Goal: Task Accomplishment & Management: Complete application form

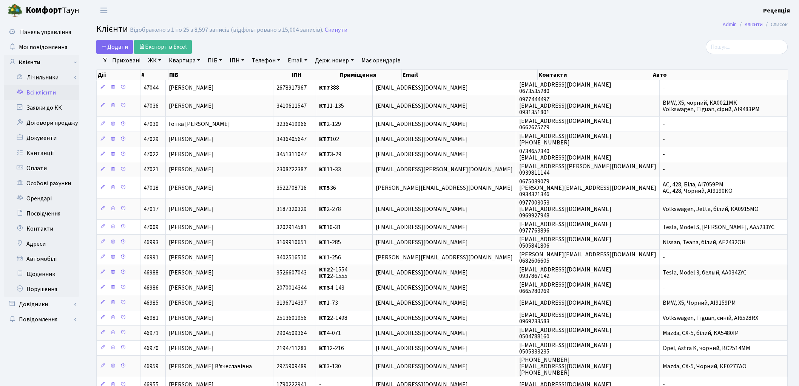
select select
select select "25"
click at [156, 59] on link "ЖК" at bounding box center [154, 60] width 19 height 13
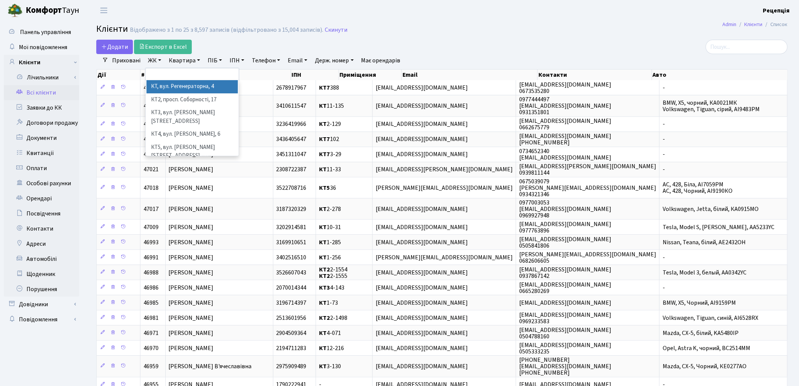
click at [168, 88] on li "КТ, вул. Регенераторна, 4" at bounding box center [192, 86] width 91 height 13
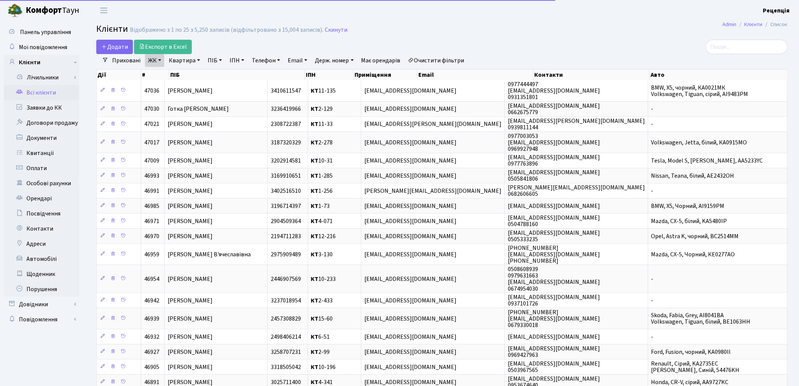
click at [185, 57] on link "Квартира" at bounding box center [184, 60] width 37 height 13
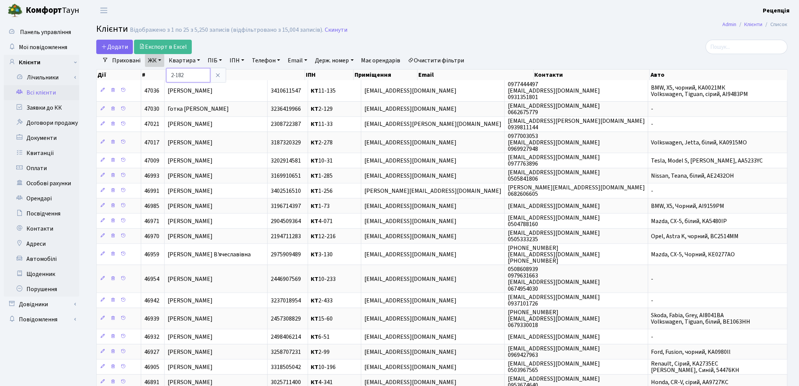
type input "2-182"
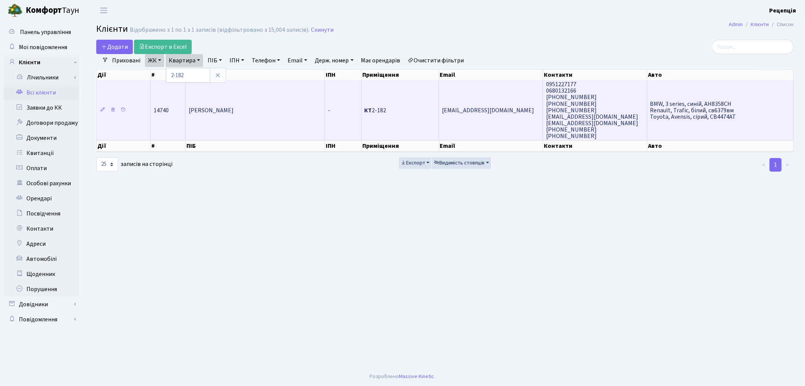
click at [231, 97] on td "Клименко Юрій Миколайович" at bounding box center [255, 110] width 139 height 60
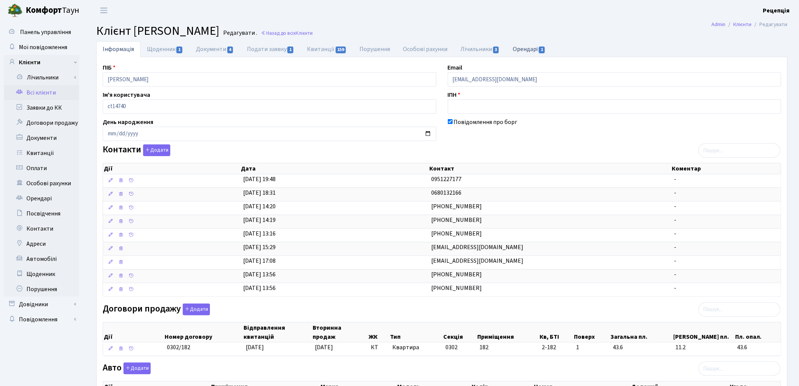
click at [525, 53] on link "Орендарі 1" at bounding box center [529, 48] width 46 height 15
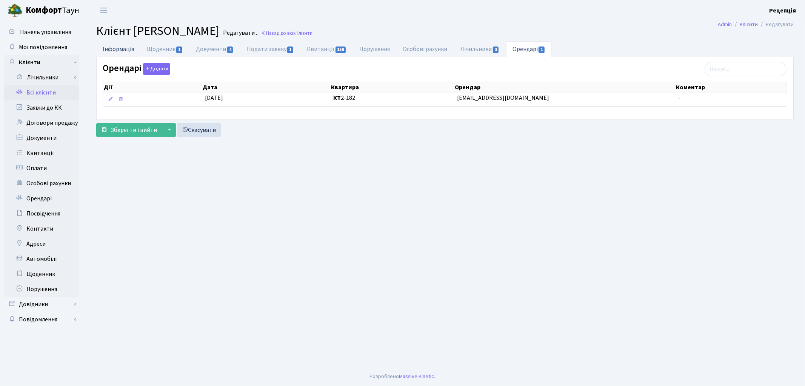
click at [125, 43] on link "Інформація" at bounding box center [118, 48] width 44 height 15
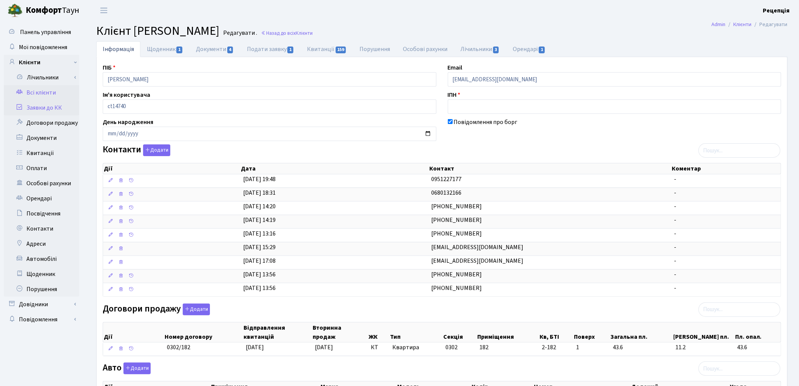
click at [57, 107] on link "Заявки до КК" at bounding box center [42, 107] width 76 height 15
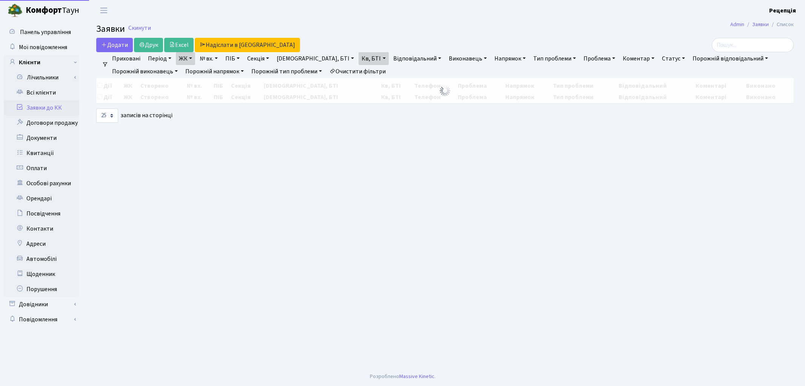
select select "25"
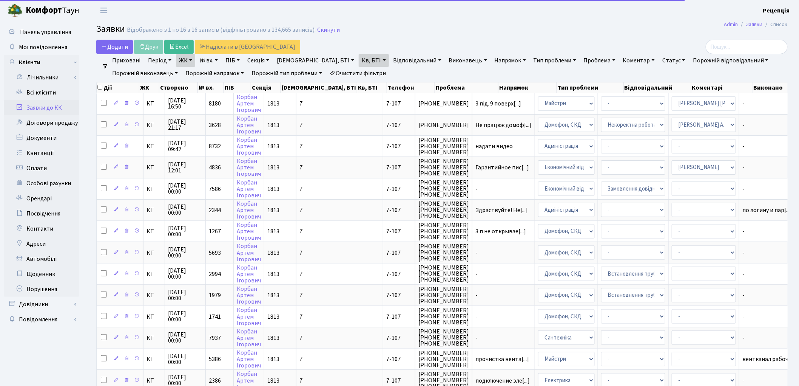
click at [361, 70] on link "Очистити фільтри" at bounding box center [358, 73] width 62 height 13
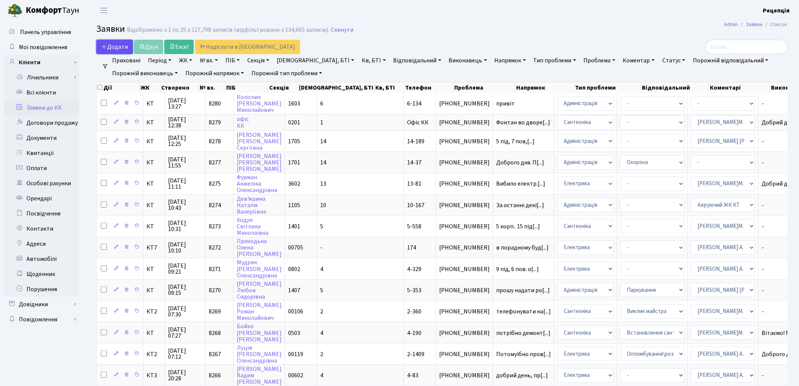
click at [107, 43] on span "Додати" at bounding box center [114, 47] width 27 height 8
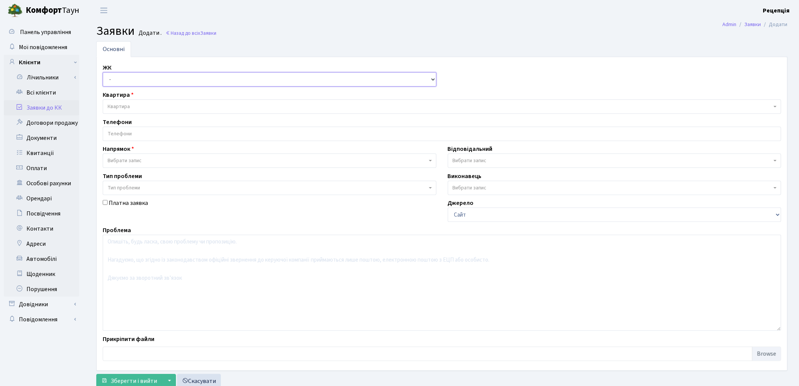
click at [129, 79] on select "- КТ, вул. Регенераторна, 4 КТ2, просп. Соборності, 17 КТ3, вул. Березнева, 16 …" at bounding box center [270, 79] width 334 height 14
select select "271"
click at [103, 72] on select "- КТ, вул. Регенераторна, 4 КТ2, просп. Соборності, 17 КТ3, вул. Березнева, 16 …" at bounding box center [270, 79] width 334 height 14
select select
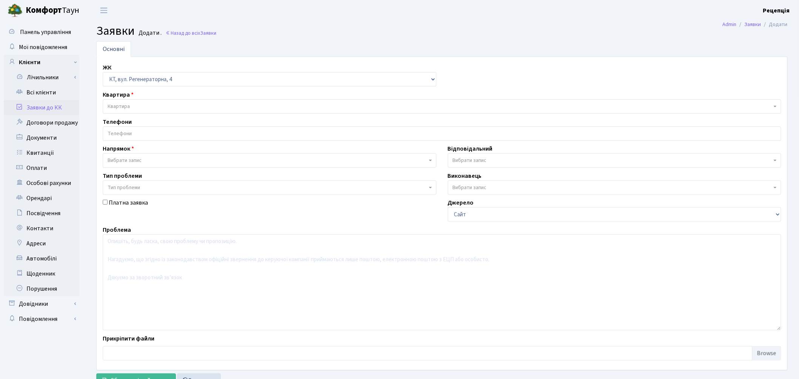
click at [134, 103] on span "Квартира" at bounding box center [440, 107] width 664 height 8
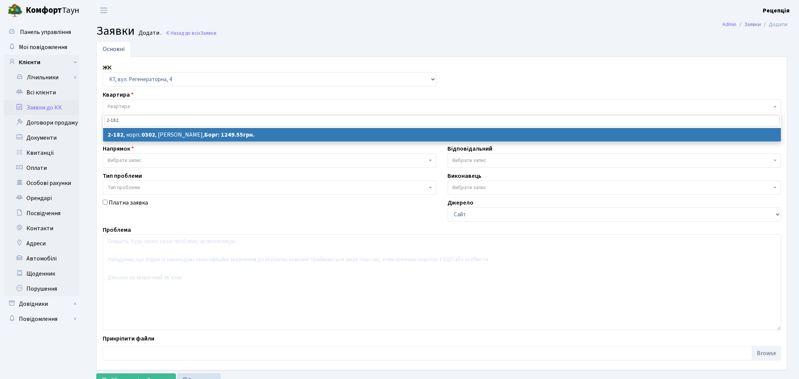
type input "2-182"
select select
select select "525"
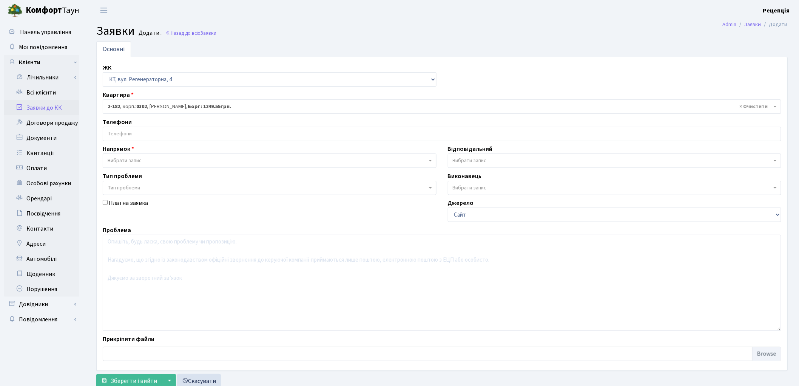
click at [140, 136] on input "search" at bounding box center [442, 134] width 678 height 14
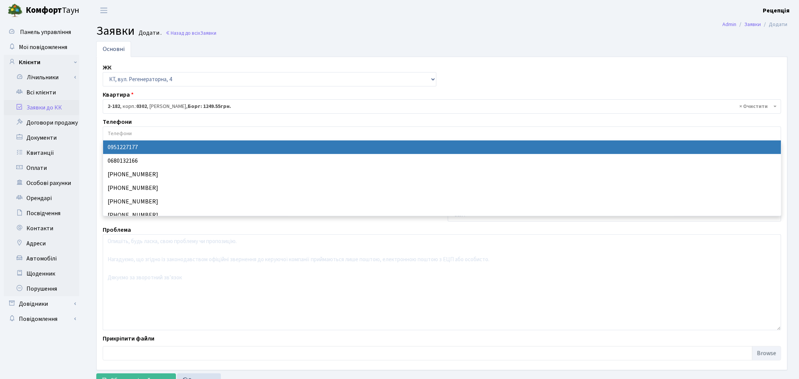
select select "134483"
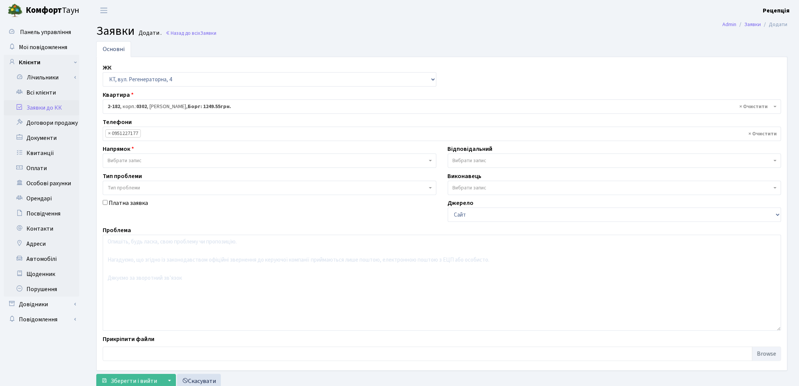
click at [129, 160] on span "Вибрати запис" at bounding box center [125, 161] width 34 height 8
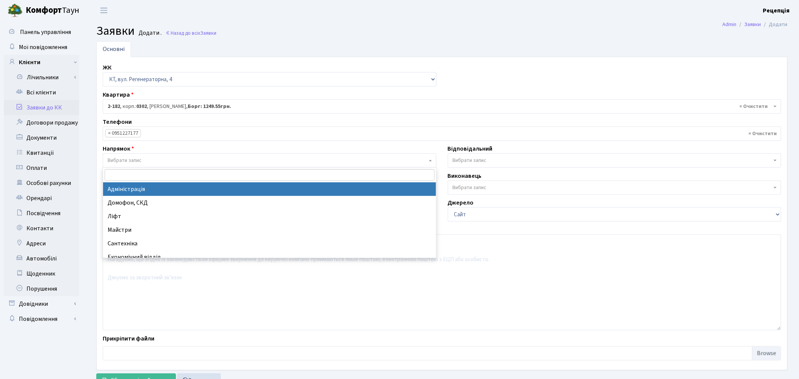
select select "5"
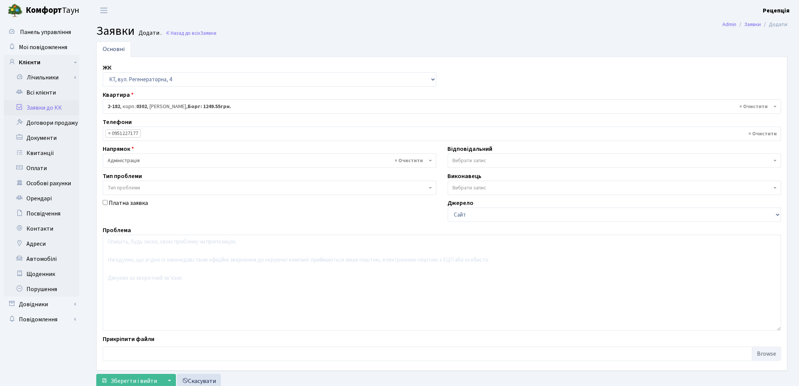
click at [131, 183] on span "Тип проблеми" at bounding box center [270, 187] width 334 height 14
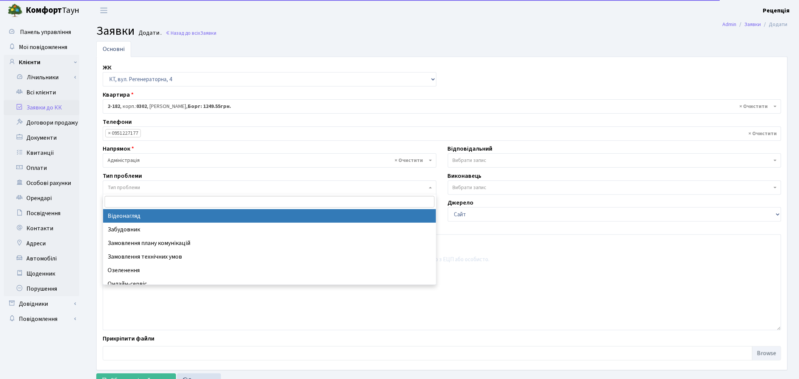
select select "45"
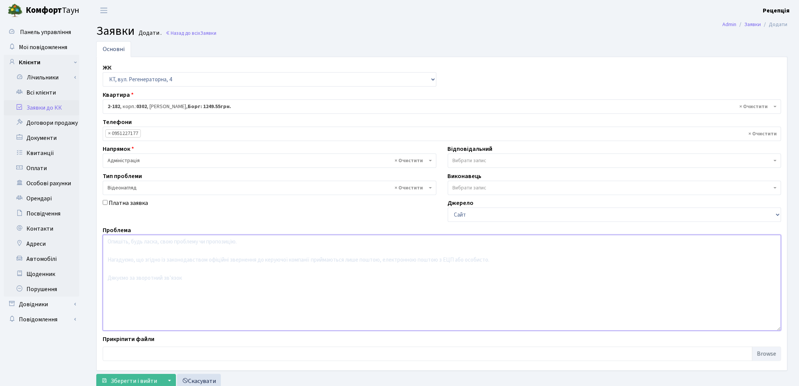
click at [134, 264] on textarea at bounding box center [442, 282] width 679 height 96
click at [278, 243] on textarea "Надати відеоспостереження пошкодження автомобіля для надання відеодоказів" at bounding box center [442, 282] width 679 height 96
click at [334, 242] on textarea "Надати відеоспостереження пошкодження автомобіля для надання до поліції відеодо…" at bounding box center [442, 282] width 679 height 96
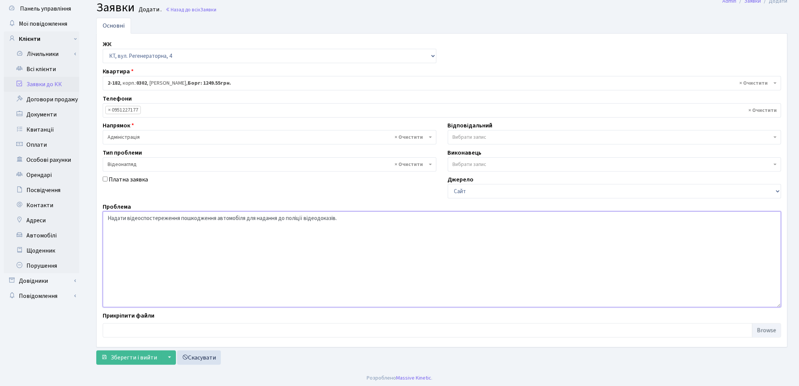
scroll to position [25, 0]
type textarea "Надати відеоспостереження пошкодження автомобіля для надання до поліції відеодо…"
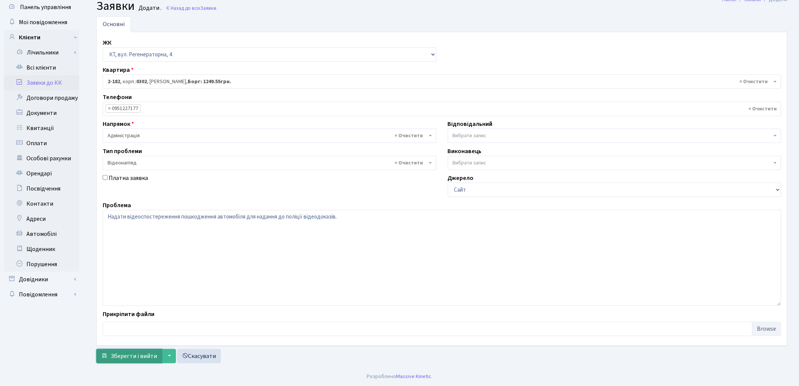
click at [121, 353] on span "Зберегти і вийти" at bounding box center [134, 356] width 46 height 8
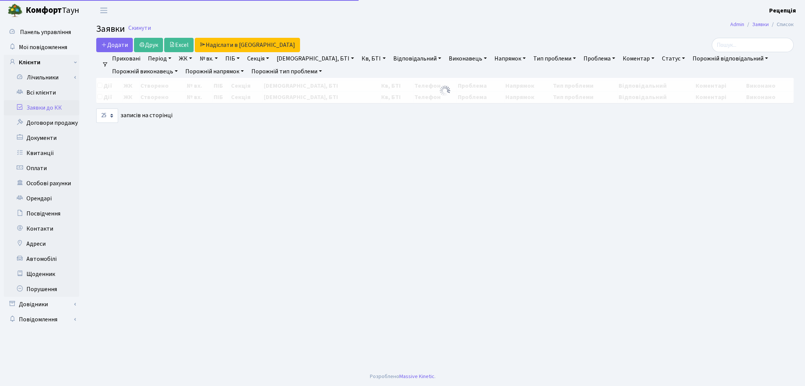
select select "25"
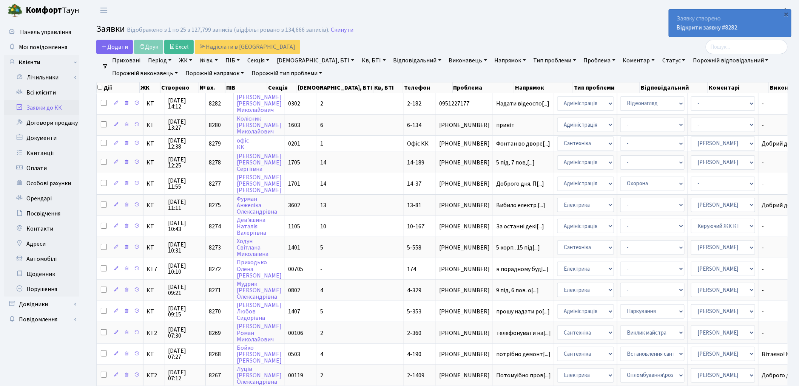
click at [65, 105] on link "Заявки до КК" at bounding box center [42, 107] width 76 height 15
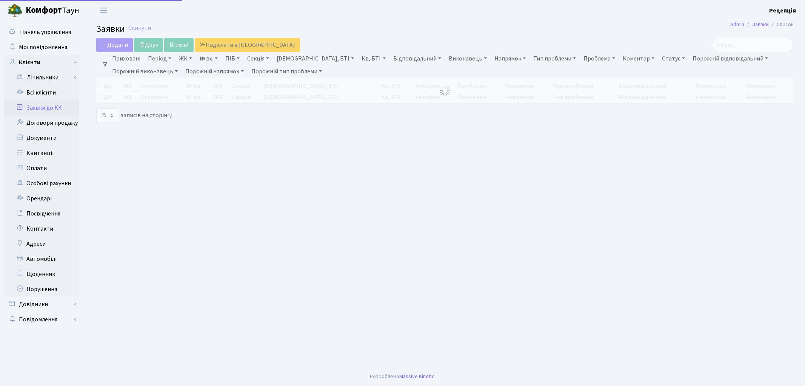
select select "25"
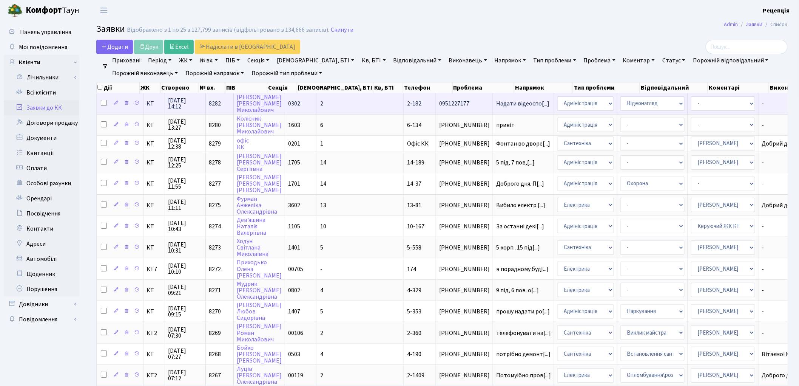
click at [404, 97] on td "2-182" at bounding box center [420, 103] width 32 height 21
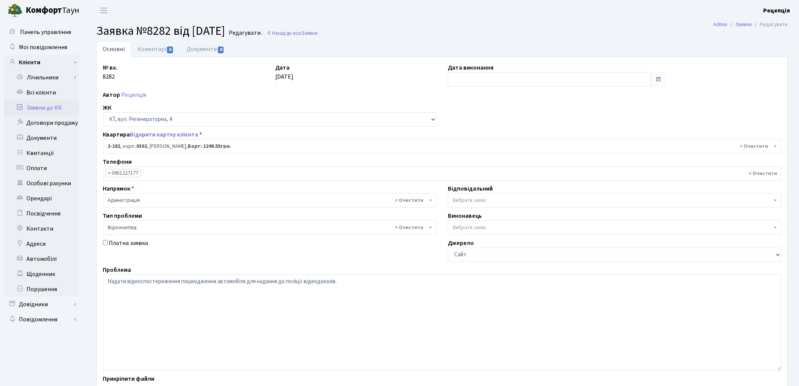
select select "525"
select select "45"
click at [196, 46] on link "Документи 0" at bounding box center [205, 48] width 51 height 15
select select "25"
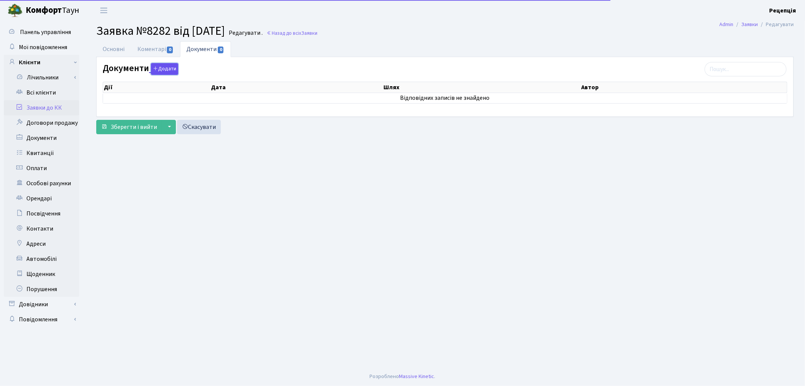
click at [169, 68] on button "Додати" at bounding box center [164, 69] width 27 height 12
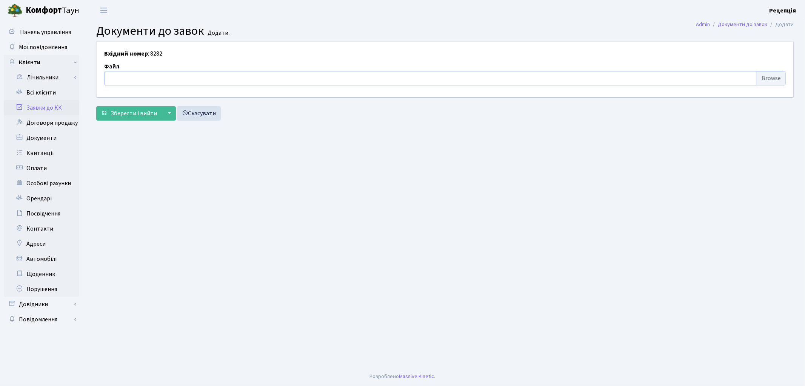
click at [758, 74] on input "file" at bounding box center [445, 78] width 682 height 14
type input "C:\fakepath\сканирование0686.pdf"
click at [135, 116] on span "Зберегти і вийти" at bounding box center [134, 113] width 46 height 8
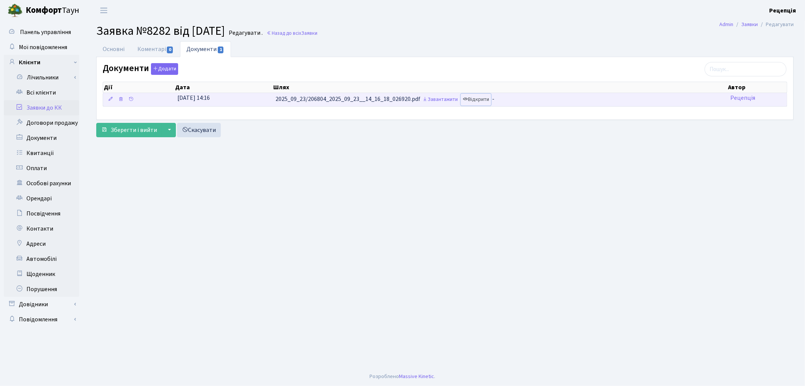
click at [483, 100] on link "Відкрити" at bounding box center [476, 100] width 30 height 12
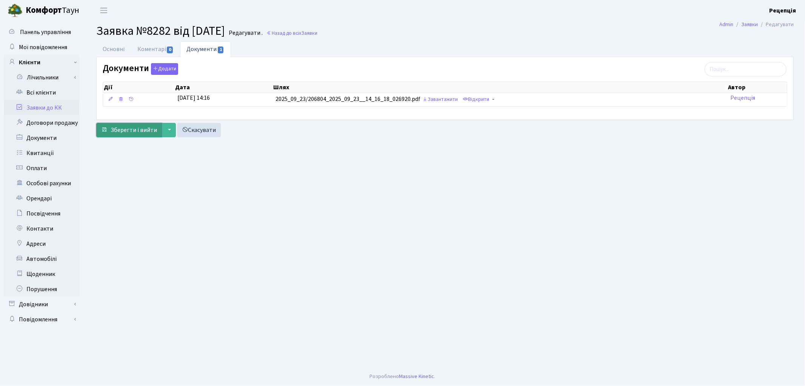
click at [125, 129] on span "Зберегти і вийти" at bounding box center [134, 130] width 46 height 8
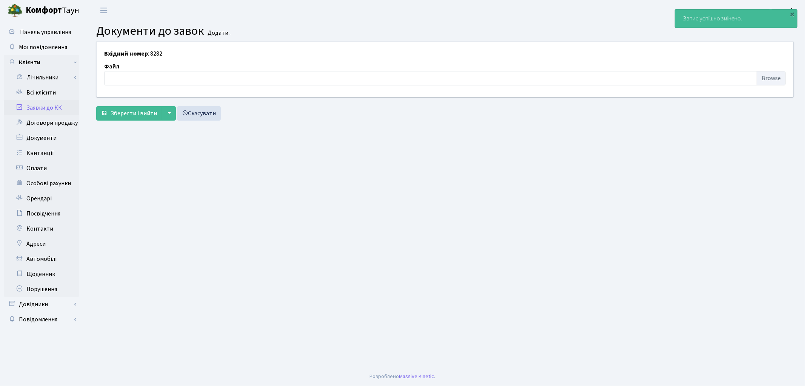
click at [58, 110] on link "Заявки до КК" at bounding box center [42, 107] width 76 height 15
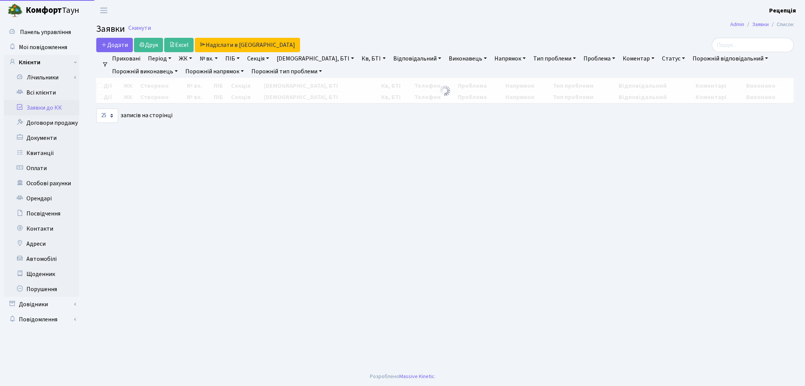
select select "25"
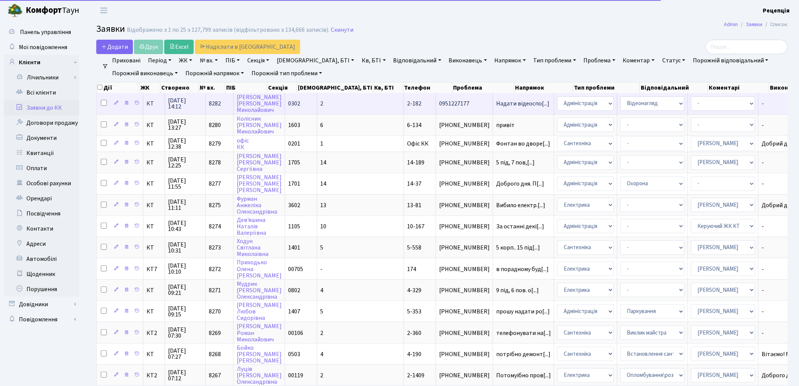
click at [317, 103] on td "2" at bounding box center [360, 103] width 87 height 21
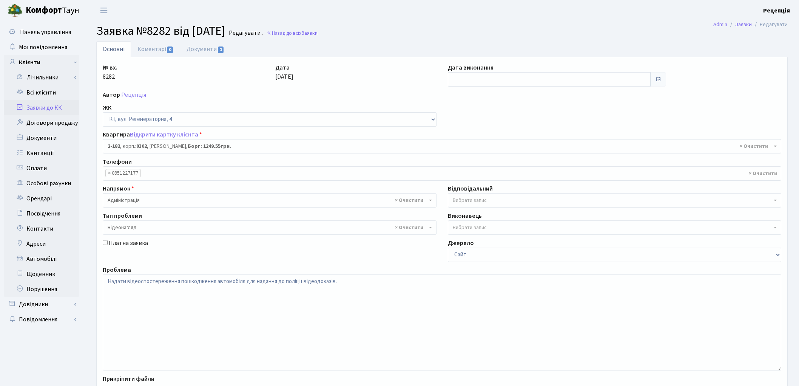
select select "525"
select select "45"
click at [52, 101] on link "Заявки до КК" at bounding box center [42, 107] width 76 height 15
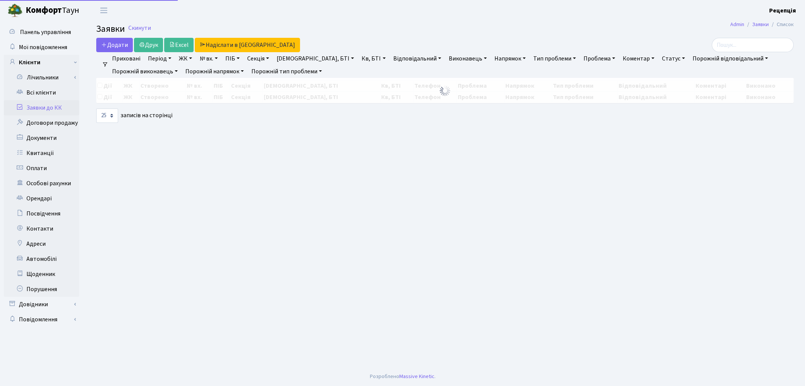
select select "25"
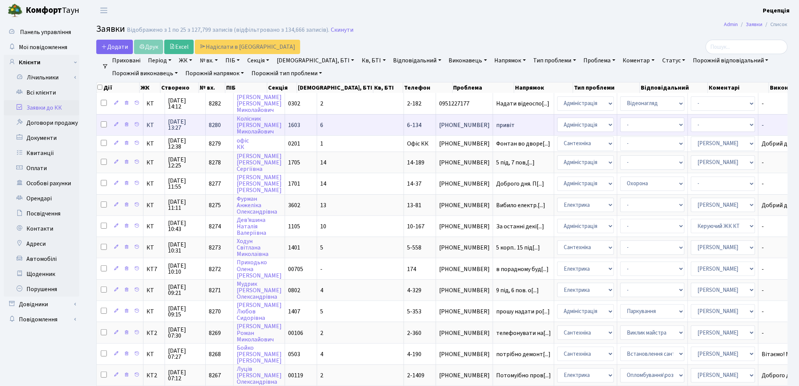
click at [496, 123] on span "привіт" at bounding box center [523, 125] width 55 height 6
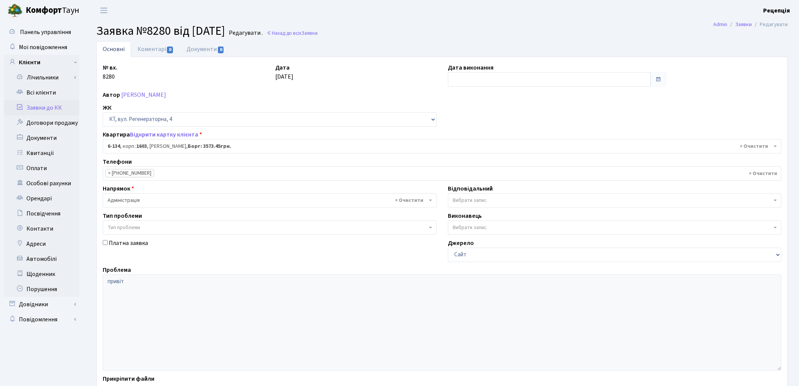
select select "5270"
click at [43, 108] on link "Заявки до КК" at bounding box center [42, 107] width 76 height 15
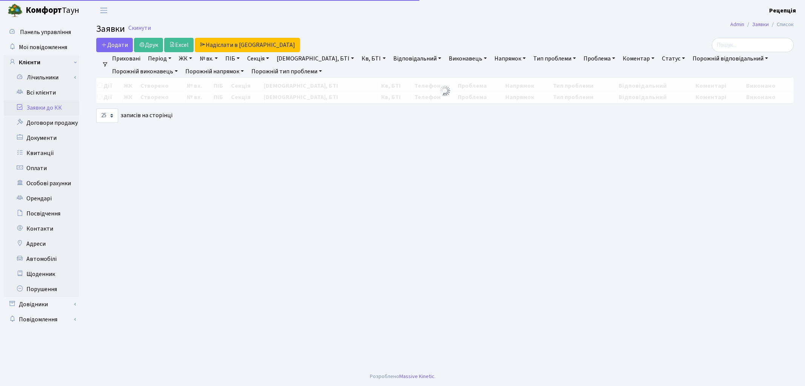
select select "25"
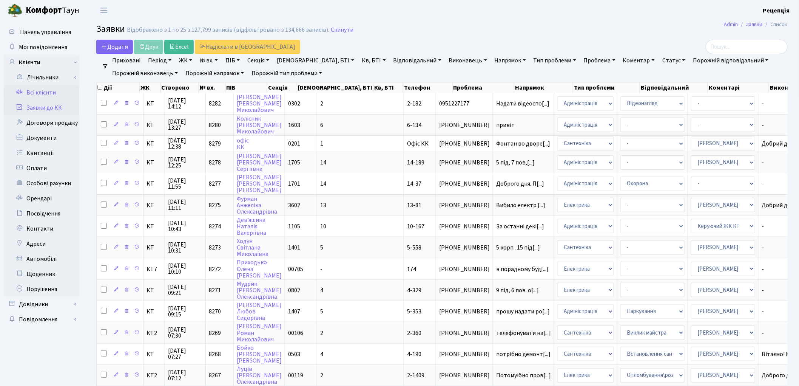
click at [36, 92] on link "Всі клієнти" at bounding box center [42, 92] width 76 height 15
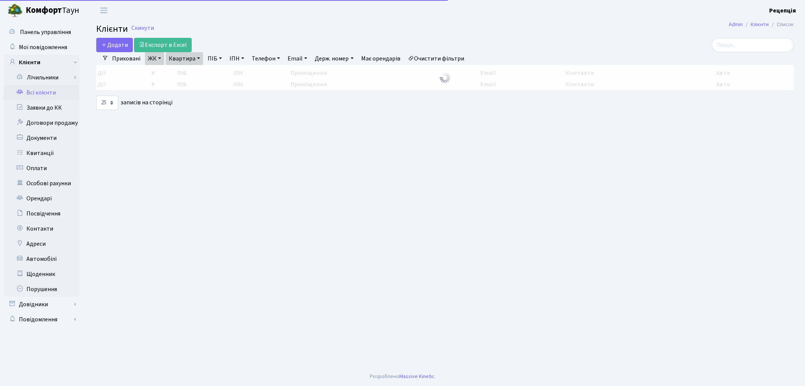
select select "25"
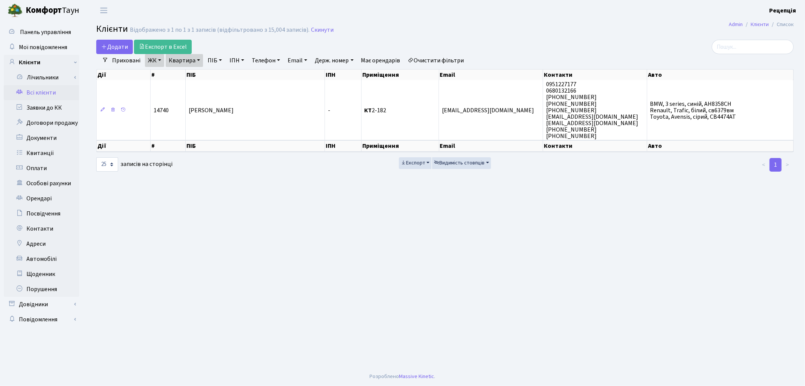
click at [462, 61] on link "Очистити фільтри" at bounding box center [436, 60] width 62 height 13
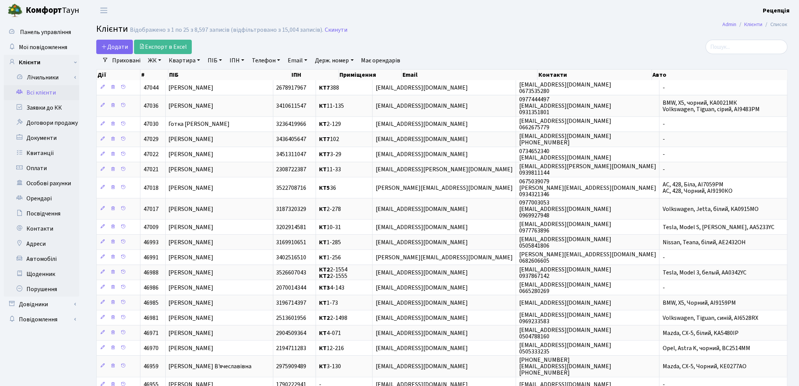
click at [581, 28] on h2 "Клієнти Відображено з 1 по 25 з 8,597 записів (відфільтровано з 15,004 записів)…" at bounding box center [441, 30] width 691 height 13
